Goal: Task Accomplishment & Management: Use online tool/utility

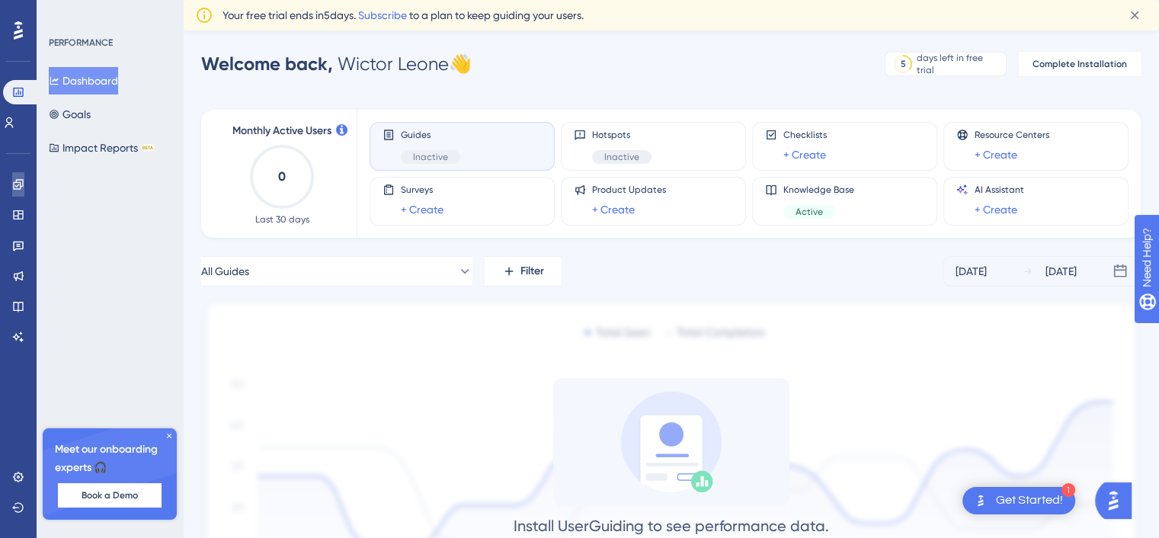
click at [18, 176] on link at bounding box center [18, 184] width 12 height 24
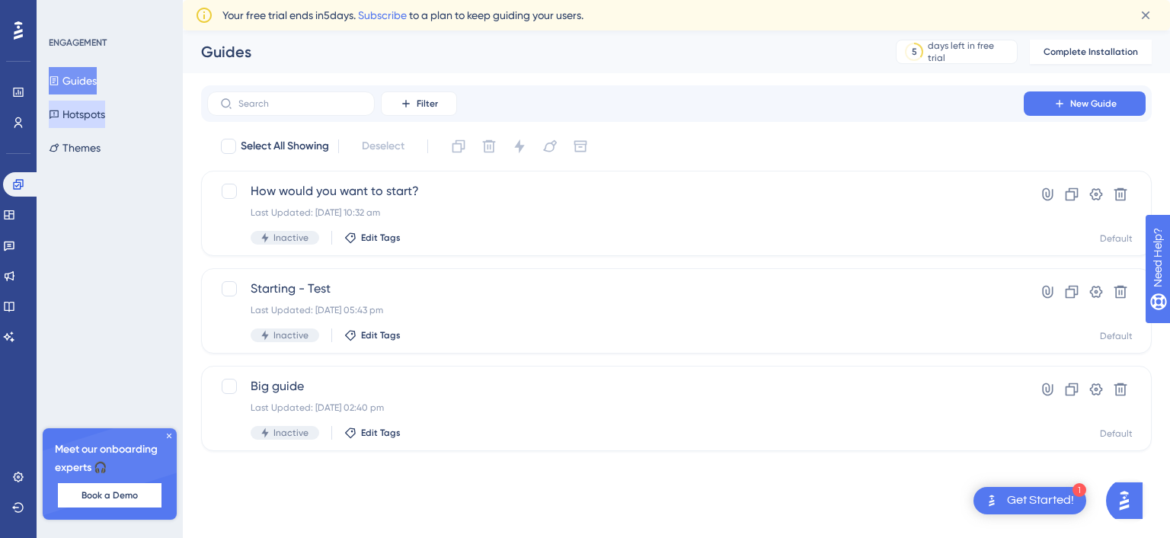
click at [82, 117] on button "Hotspots" at bounding box center [77, 114] width 56 height 27
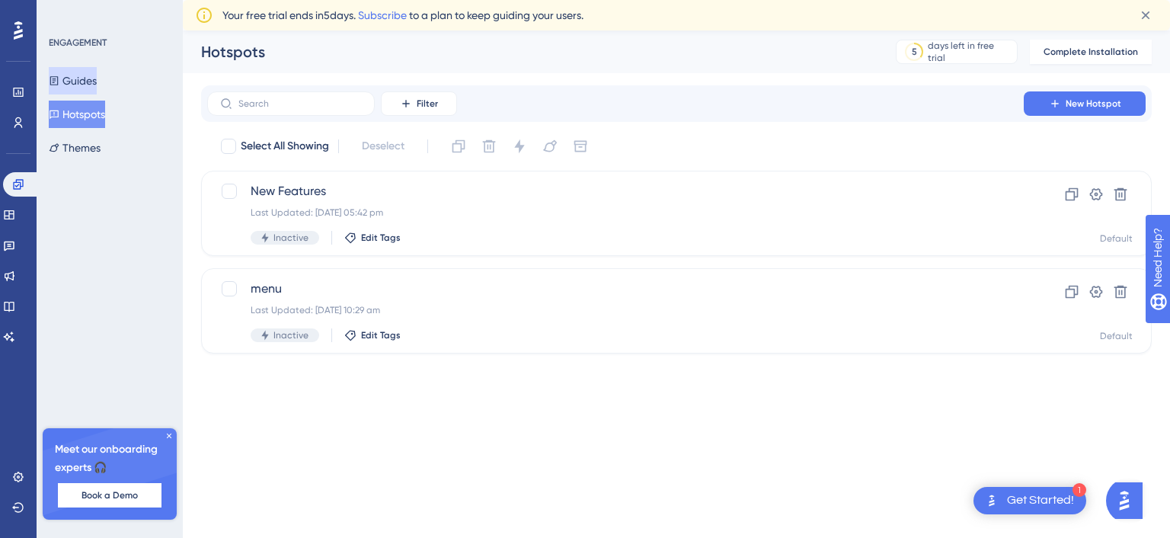
click at [87, 88] on button "Guides" at bounding box center [73, 80] width 48 height 27
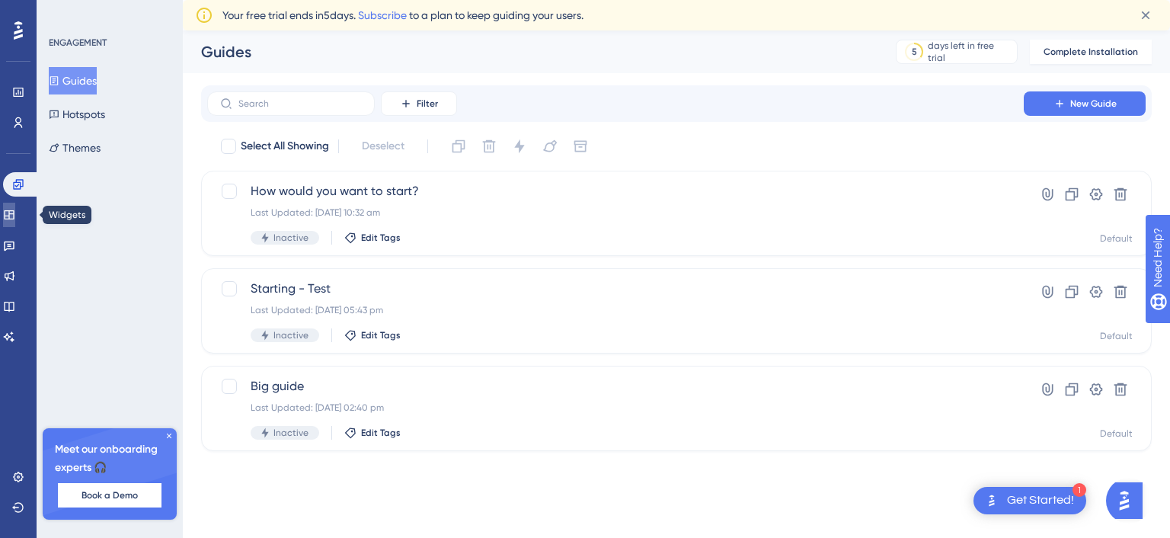
click at [15, 216] on link at bounding box center [9, 215] width 12 height 24
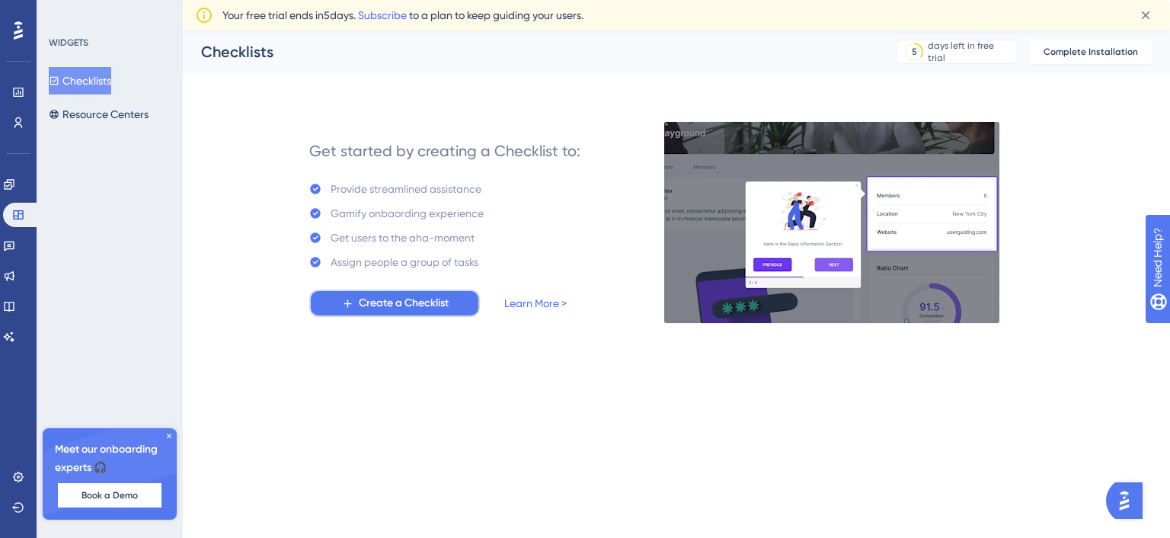
click at [371, 301] on span "Create a Checklist" at bounding box center [404, 303] width 90 height 18
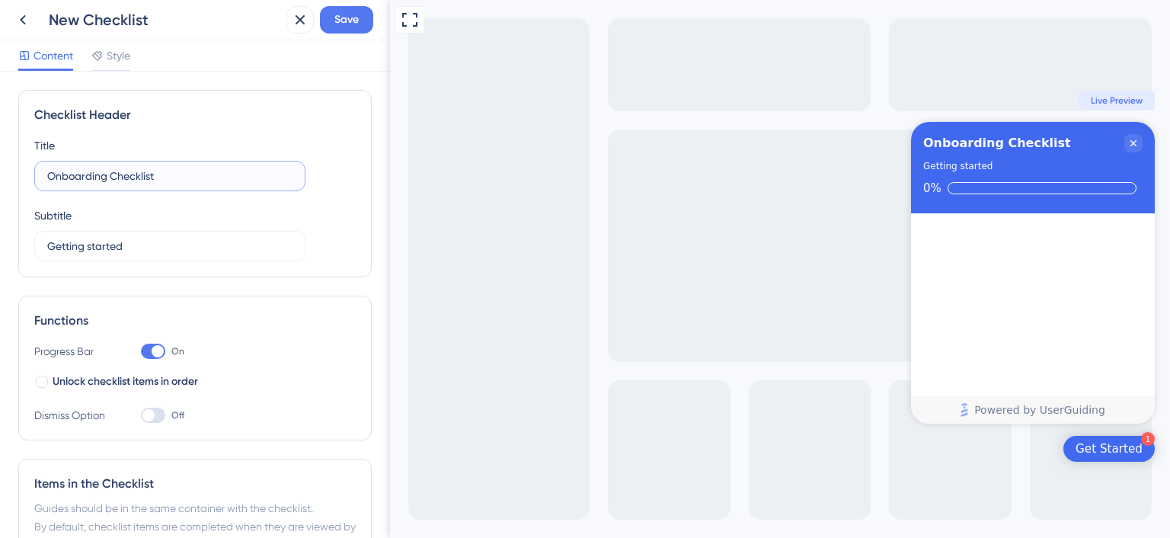
click at [139, 179] on input "Onboarding Checklist" at bounding box center [169, 176] width 245 height 17
click at [121, 245] on input "Getting started" at bounding box center [169, 246] width 245 height 17
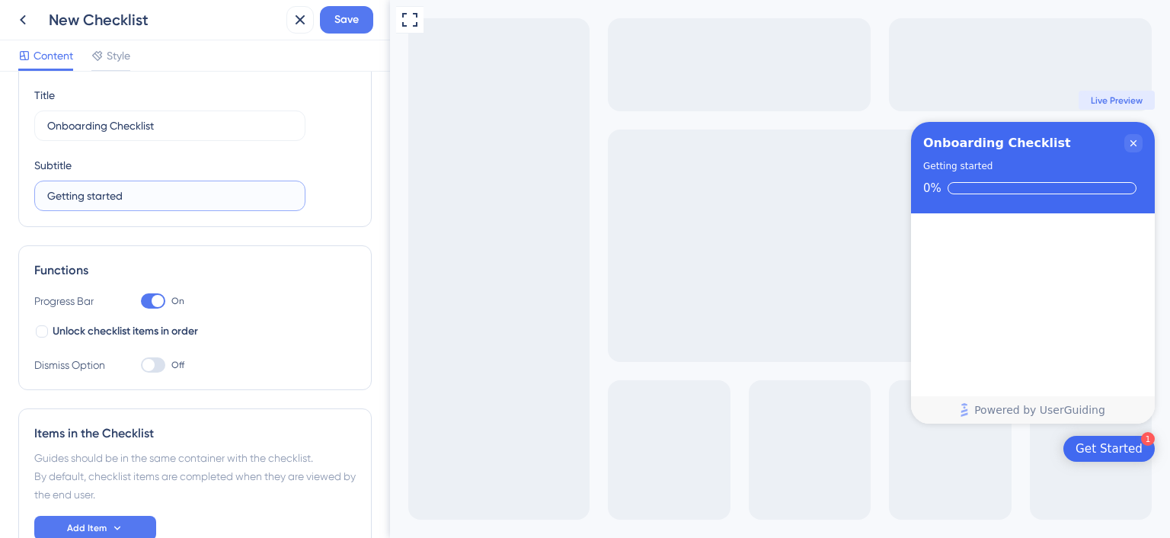
scroll to position [76, 0]
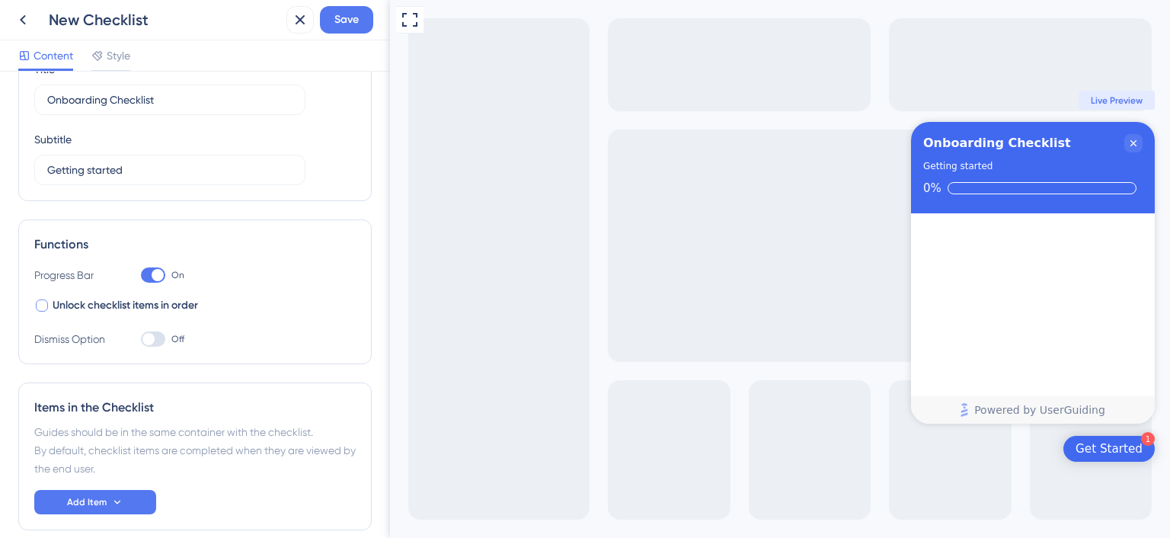
click at [104, 305] on span "Unlock checklist items in order" at bounding box center [126, 305] width 146 height 18
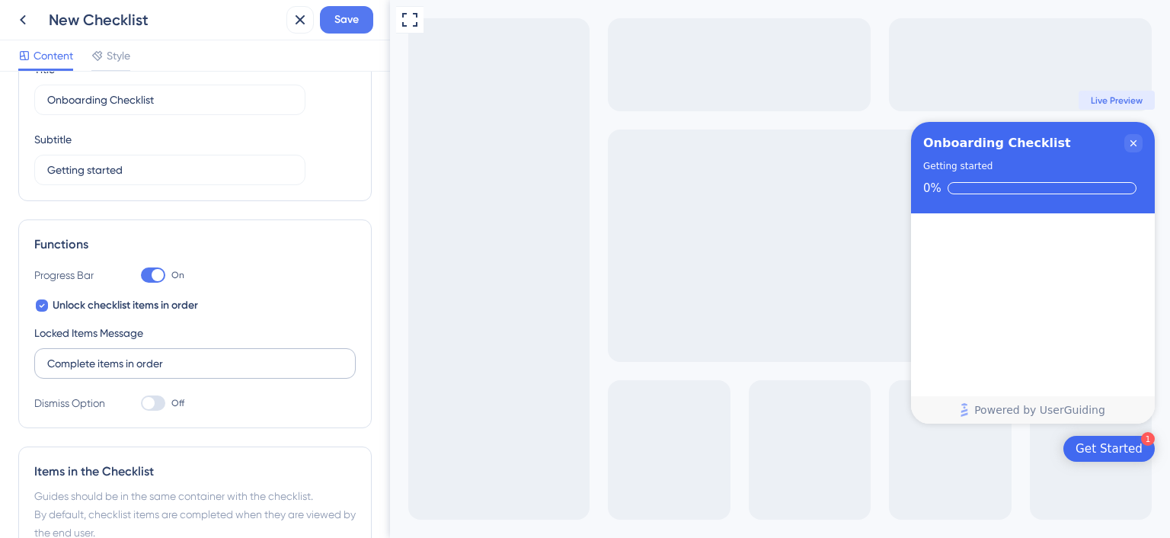
click at [106, 353] on label "Complete items in order" at bounding box center [195, 363] width 322 height 30
click at [106, 355] on input "Complete items in order" at bounding box center [195, 363] width 296 height 17
click at [110, 309] on span "Unlock checklist items in order" at bounding box center [126, 305] width 146 height 18
checkbox input "false"
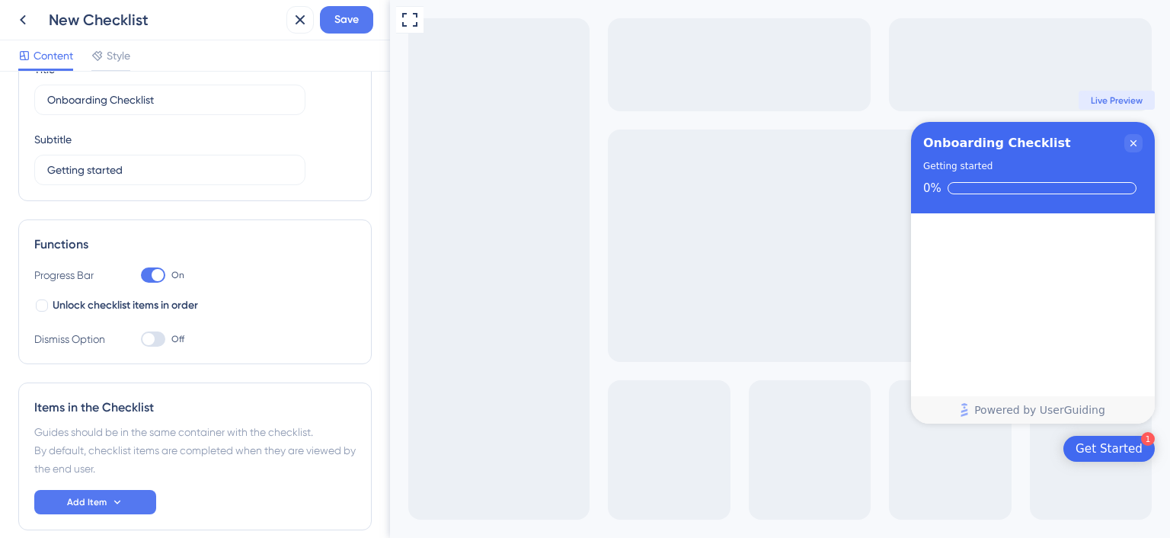
scroll to position [146, 0]
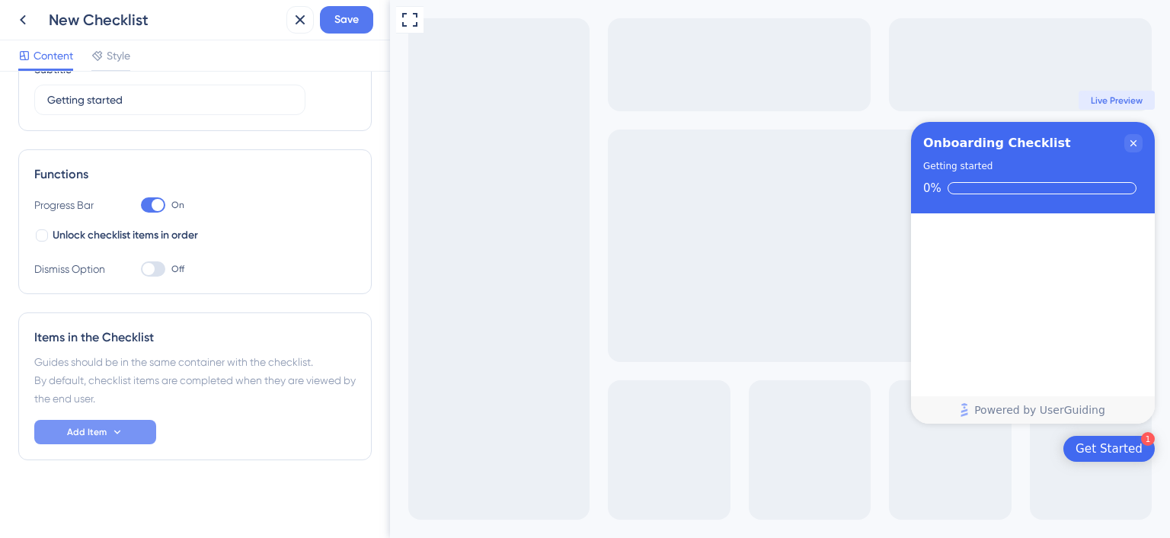
click at [121, 422] on button "Add Item" at bounding box center [95, 432] width 122 height 24
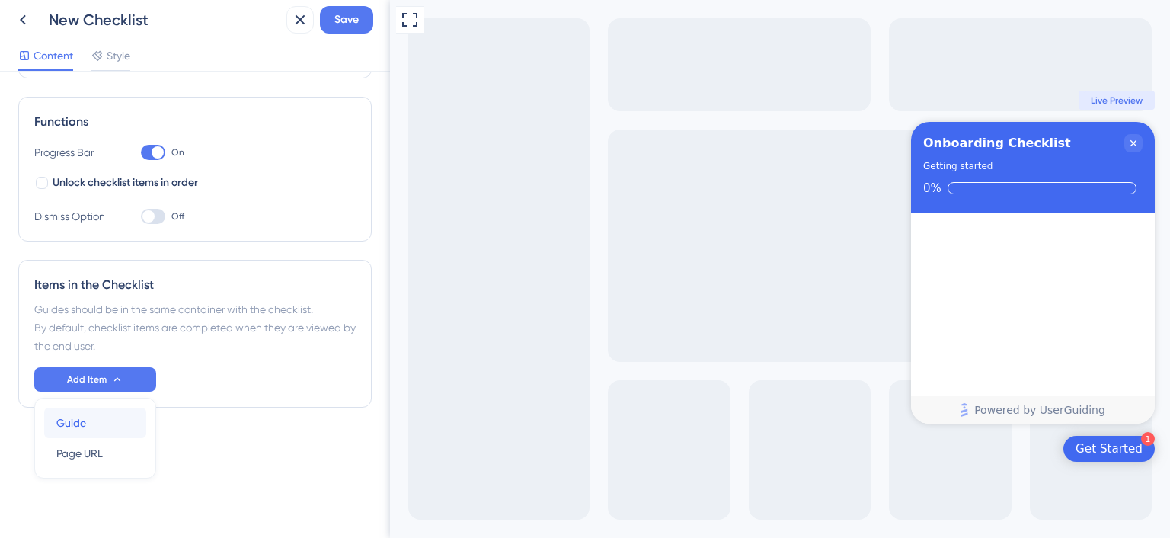
click at [106, 434] on div "Guide Guide" at bounding box center [95, 423] width 78 height 30
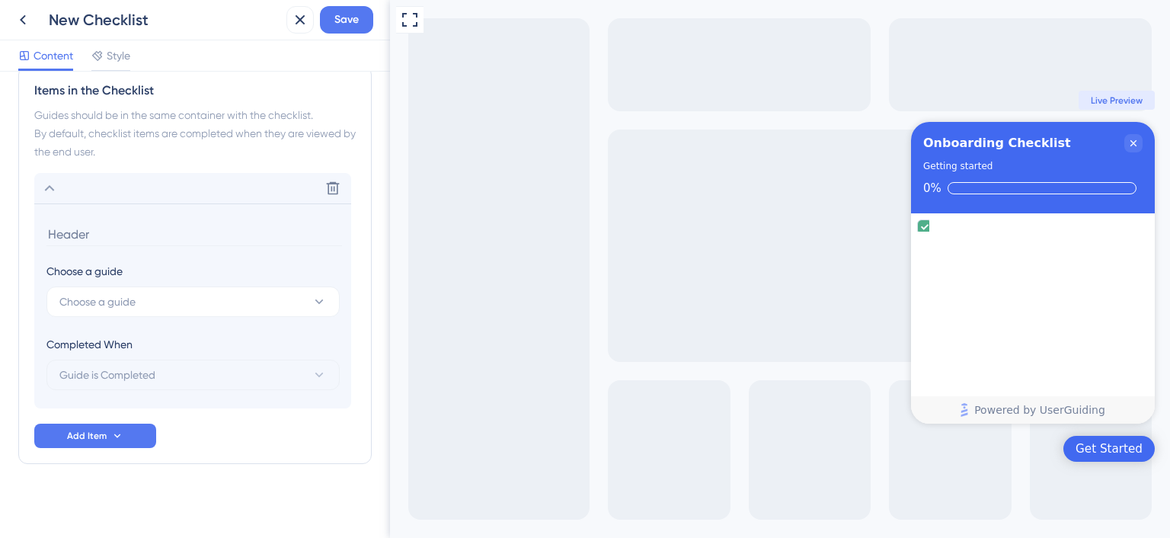
scroll to position [397, 0]
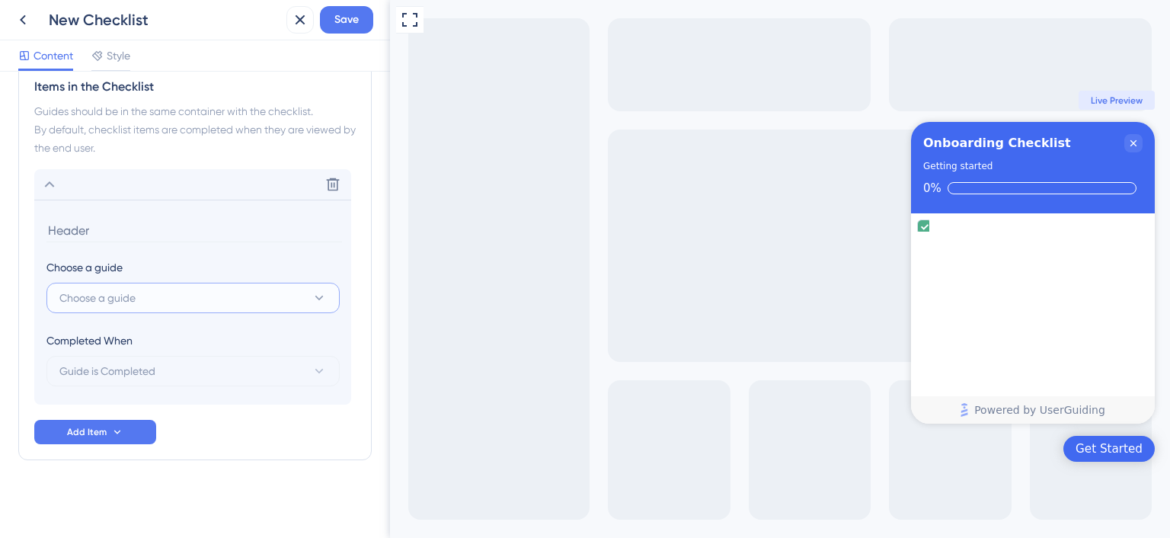
click at [129, 286] on button "Choose a guide" at bounding box center [192, 298] width 293 height 30
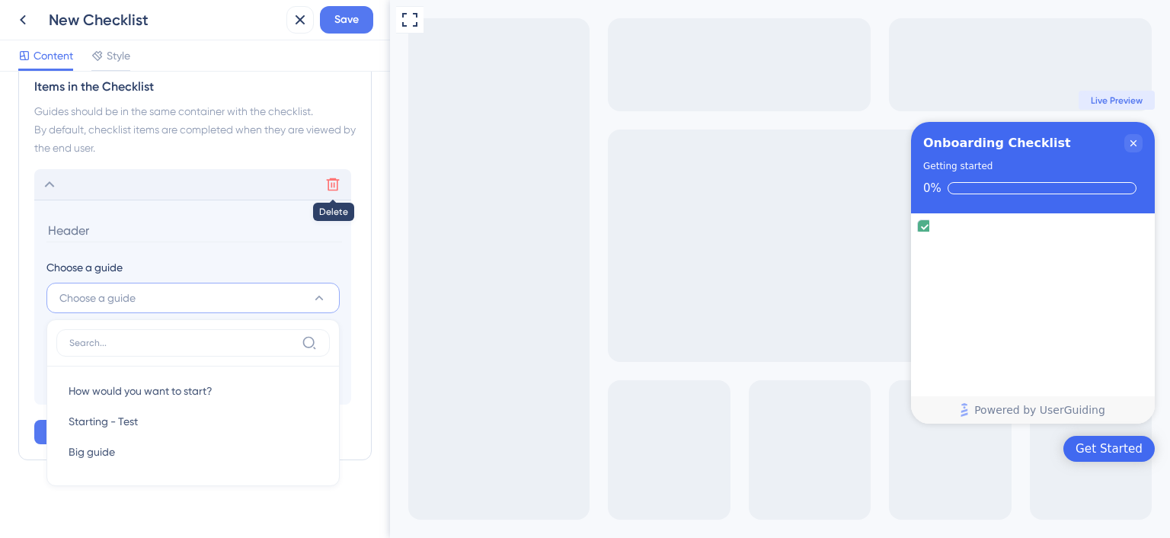
click at [327, 180] on icon at bounding box center [332, 184] width 15 height 15
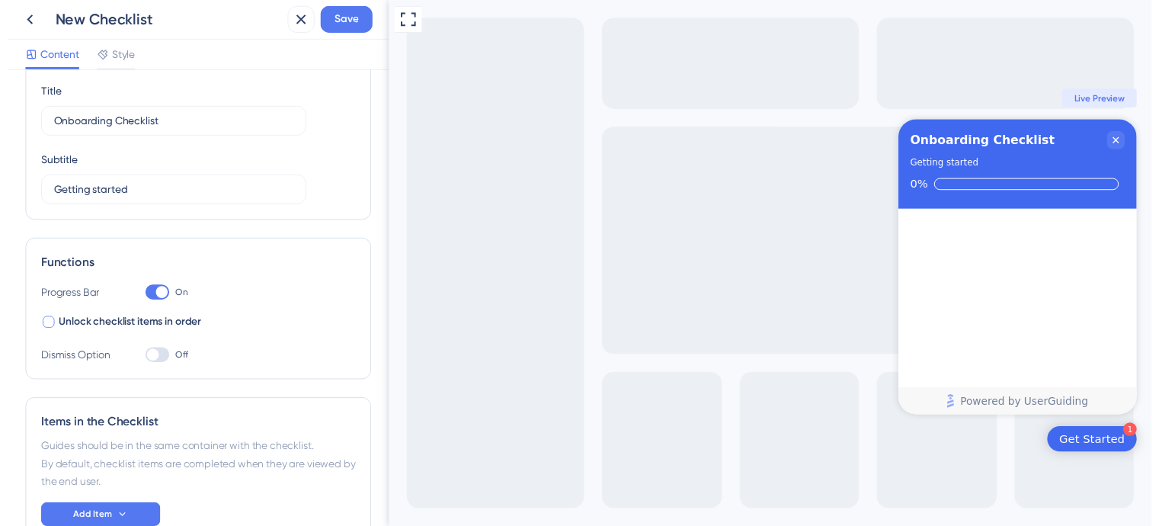
scroll to position [0, 0]
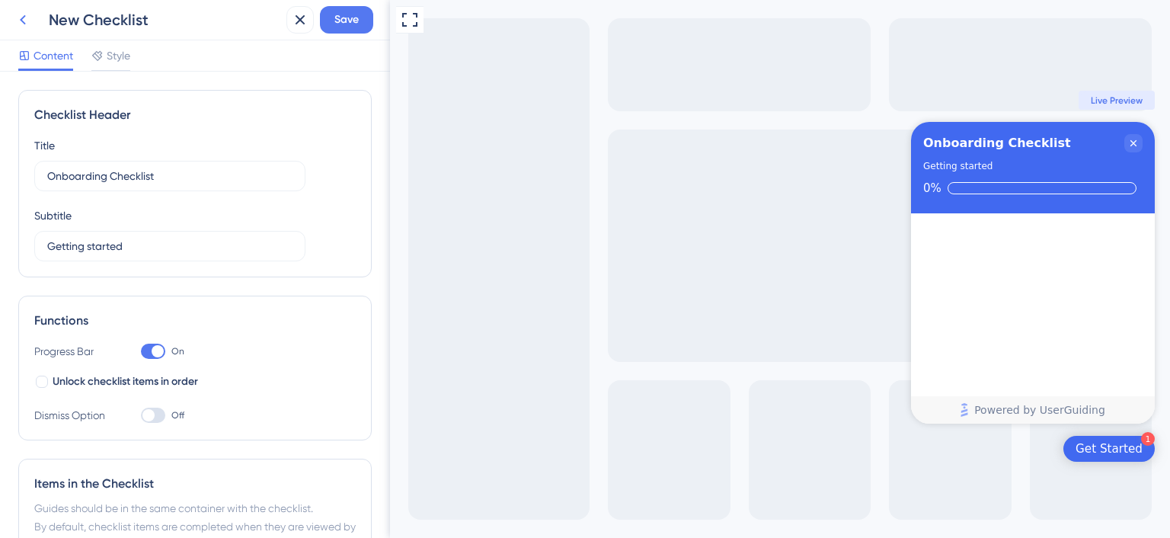
click at [21, 15] on icon at bounding box center [23, 20] width 18 height 18
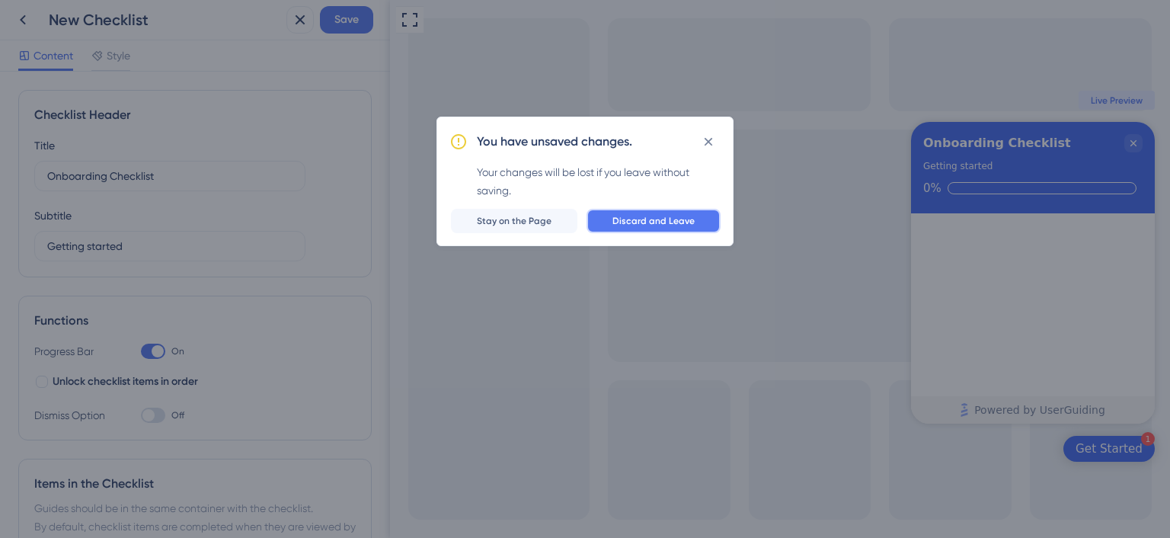
click at [612, 219] on button "Discard and Leave" at bounding box center [654, 221] width 134 height 24
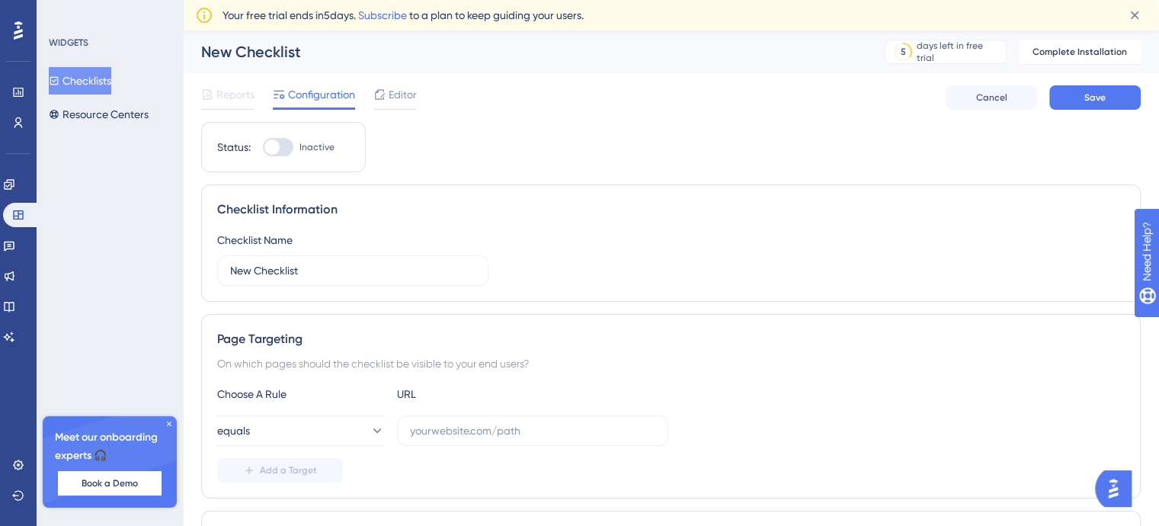
click at [165, 424] on icon at bounding box center [169, 423] width 9 height 9
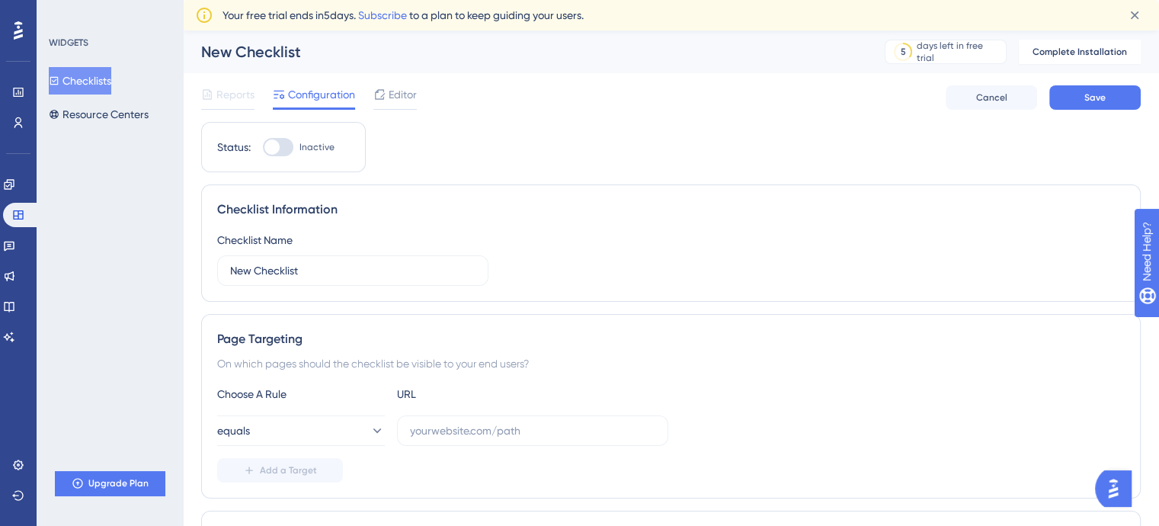
click at [520, 285] on div "Checklist Information Checklist Name New Checklist" at bounding box center [670, 242] width 939 height 117
click at [525, 252] on div "Checklist Name New Checklist" at bounding box center [670, 258] width 907 height 55
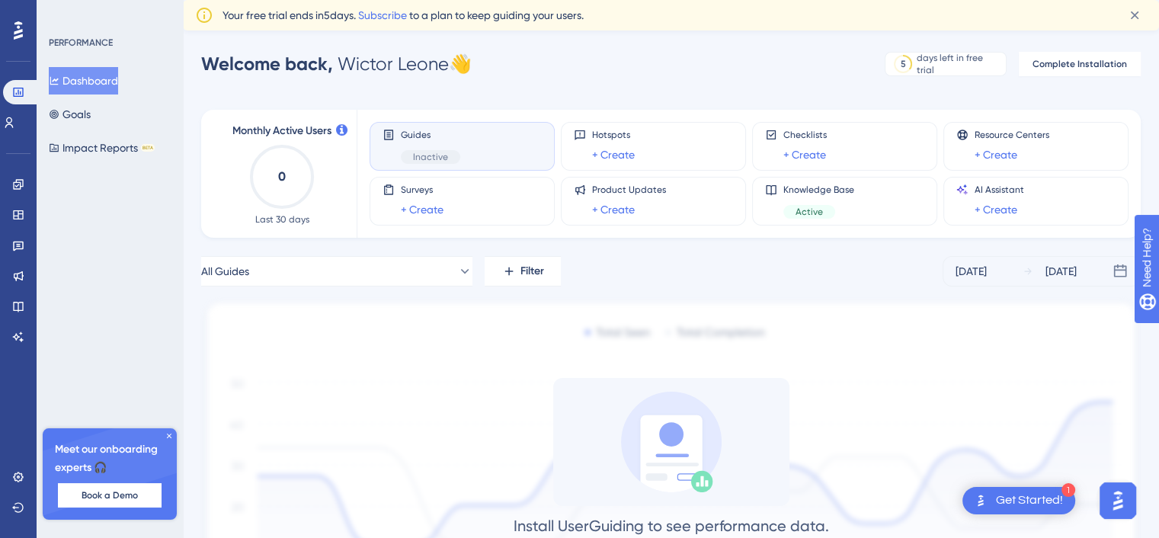
click at [1031, 500] on div "Get Started!" at bounding box center [1029, 500] width 67 height 17
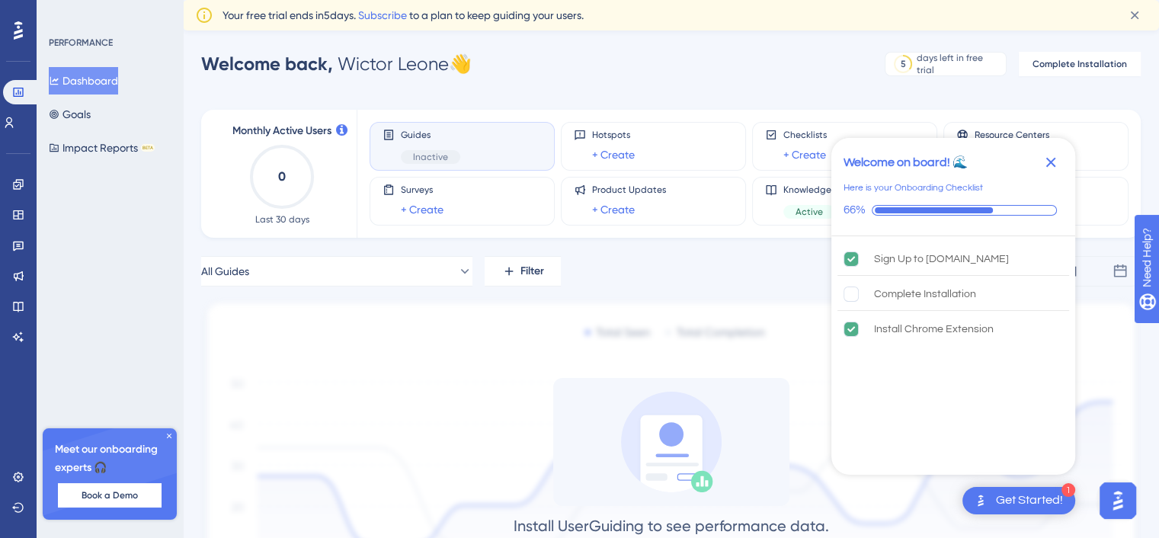
click at [1048, 165] on icon "Close Checklist" at bounding box center [1051, 163] width 10 height 10
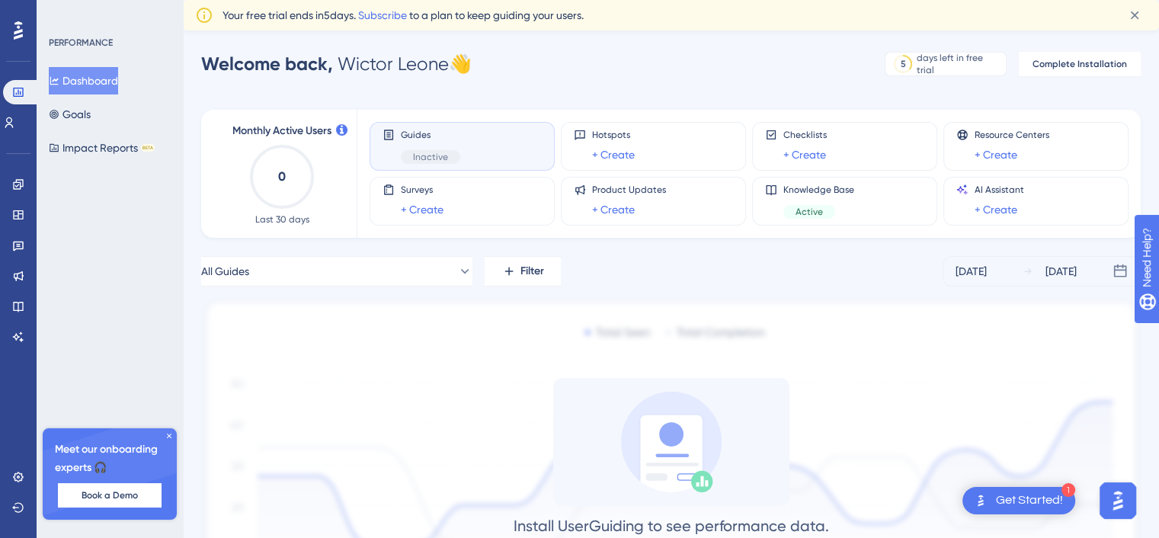
click at [1107, 504] on img "Open AI Assistant Launcher" at bounding box center [1117, 500] width 27 height 27
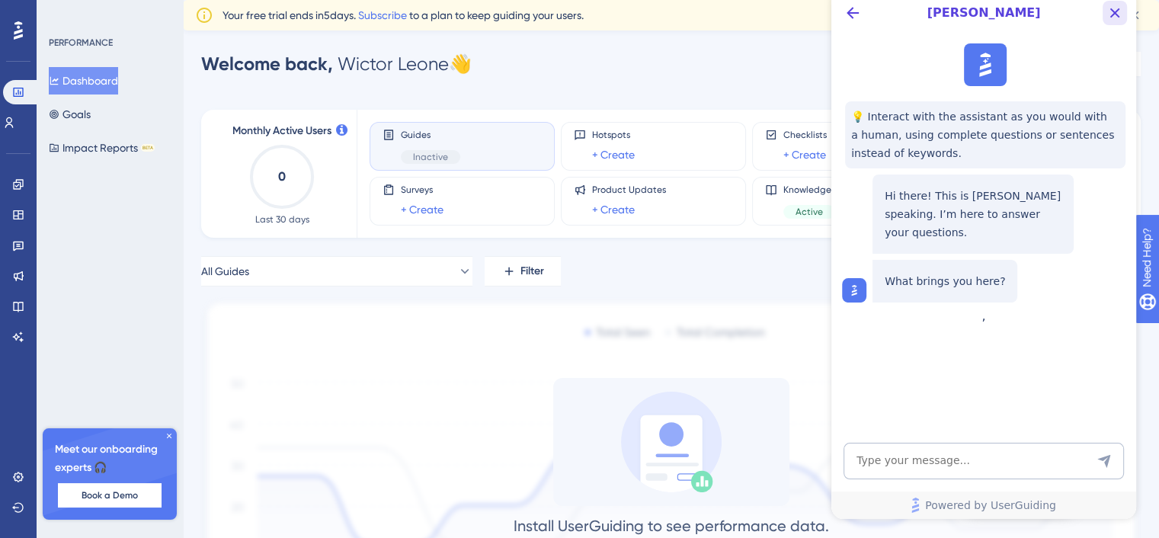
click at [1122, 13] on icon "Close Button" at bounding box center [1115, 13] width 18 height 18
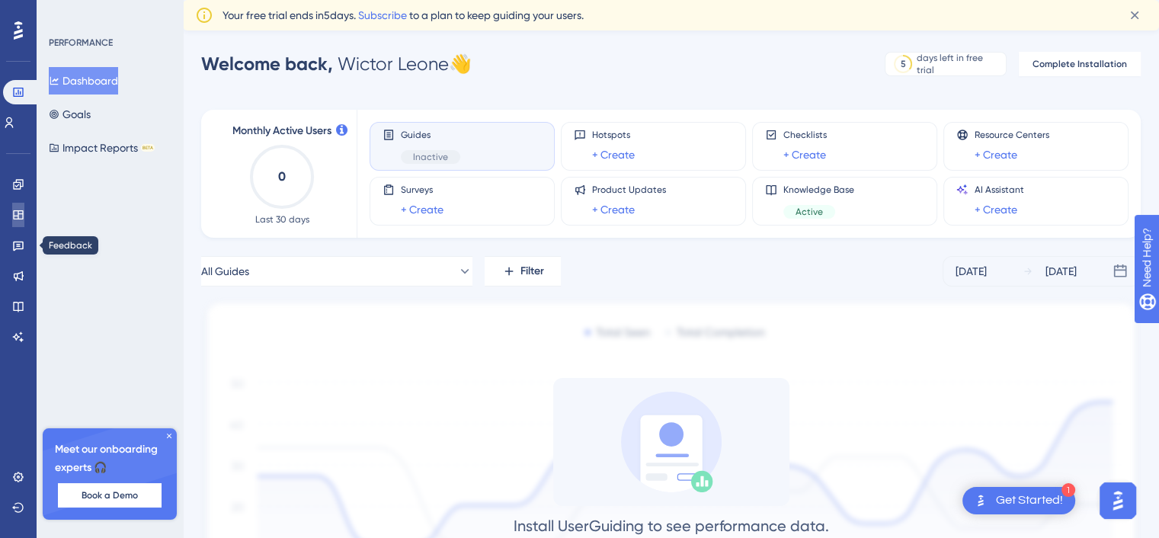
click at [16, 215] on icon at bounding box center [18, 215] width 12 height 12
